Goal: Navigation & Orientation: Find specific page/section

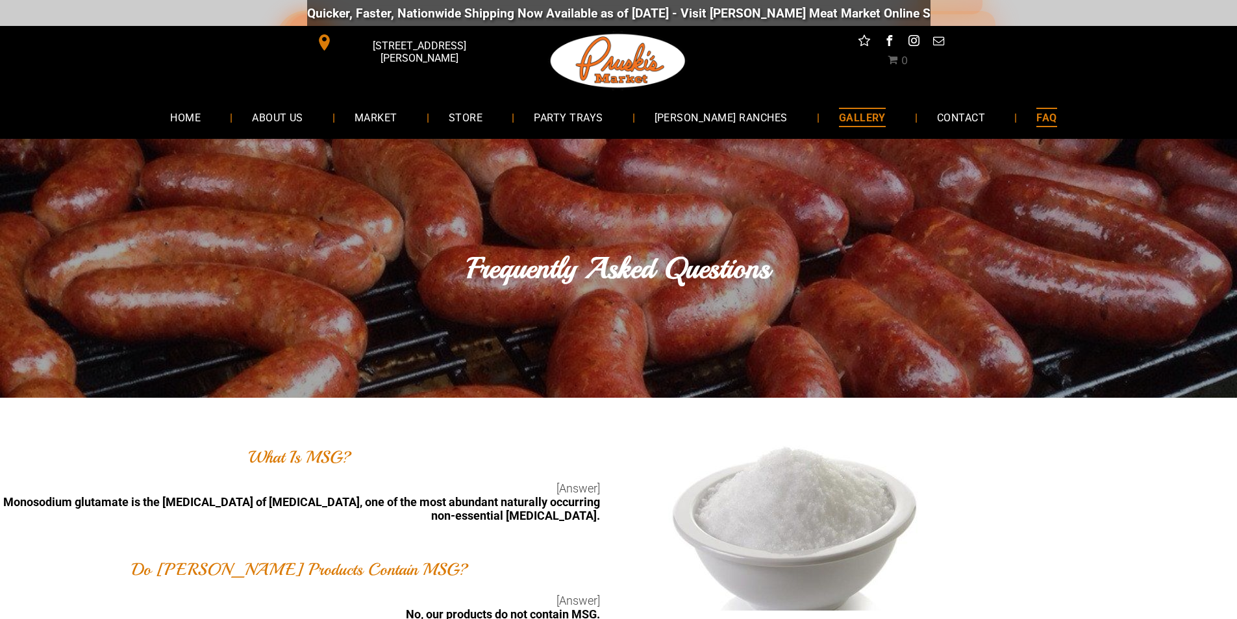
click at [863, 125] on link "GALLERY" at bounding box center [862, 117] width 86 height 34
